Goal: Go to known website: Access a specific website the user already knows

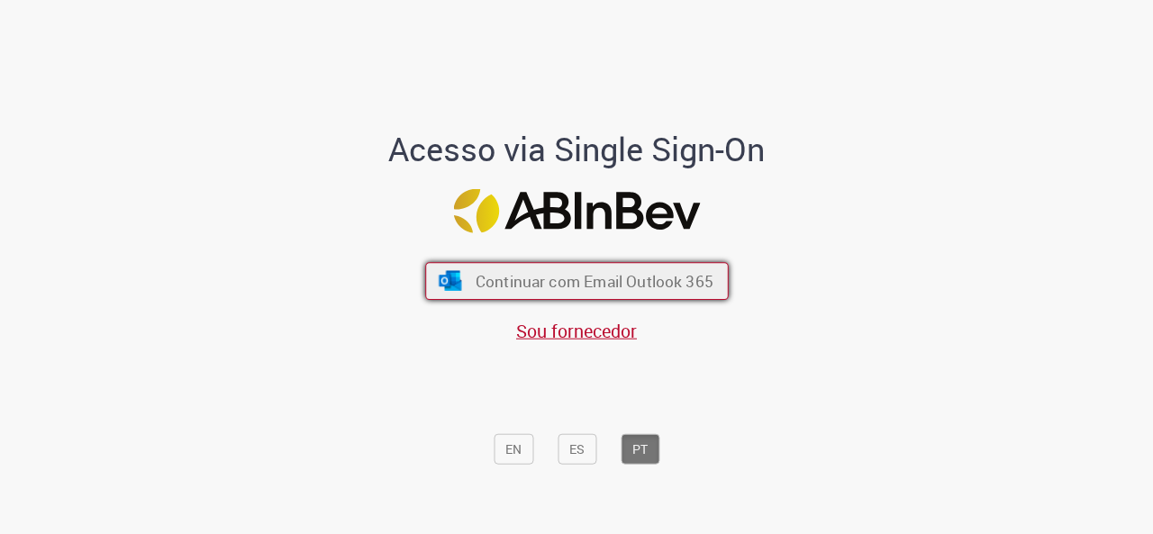
click at [481, 273] on span "Continuar com Email Outlook 365" at bounding box center [594, 280] width 238 height 21
click at [528, 285] on span "Continuar com Email Outlook 365" at bounding box center [594, 280] width 238 height 21
